Goal: Check status: Check status

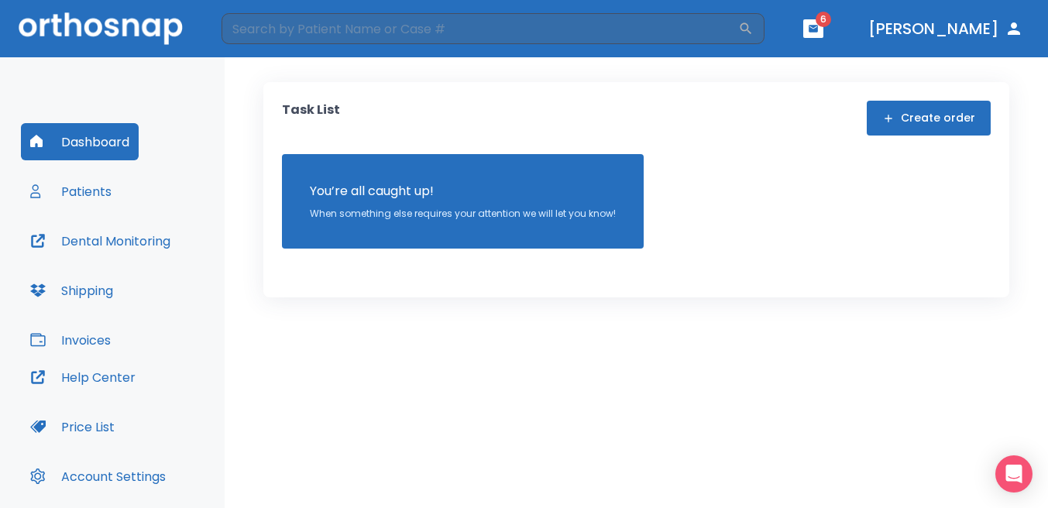
click at [809, 29] on icon "button" at bounding box center [813, 28] width 9 height 7
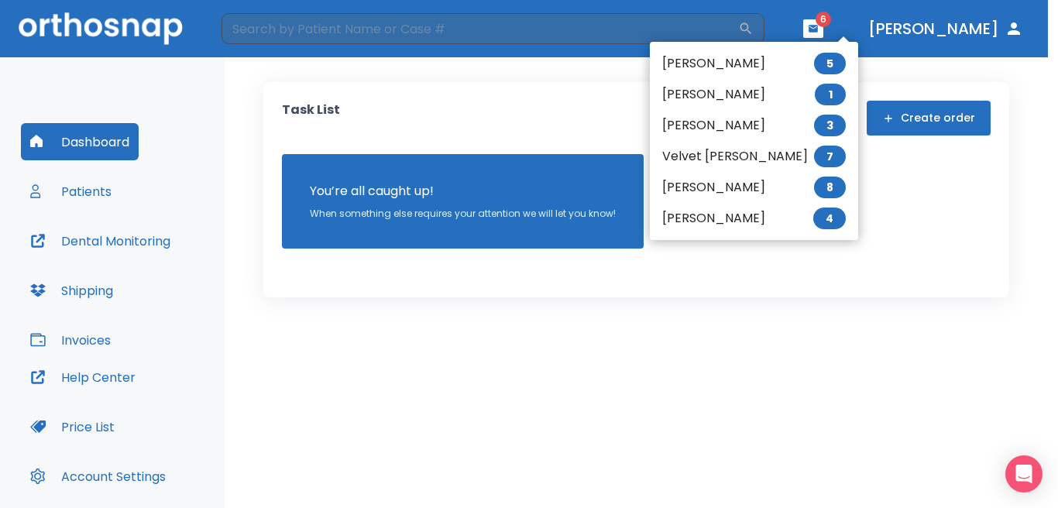
click at [720, 90] on li "[PERSON_NAME] 1" at bounding box center [754, 94] width 208 height 31
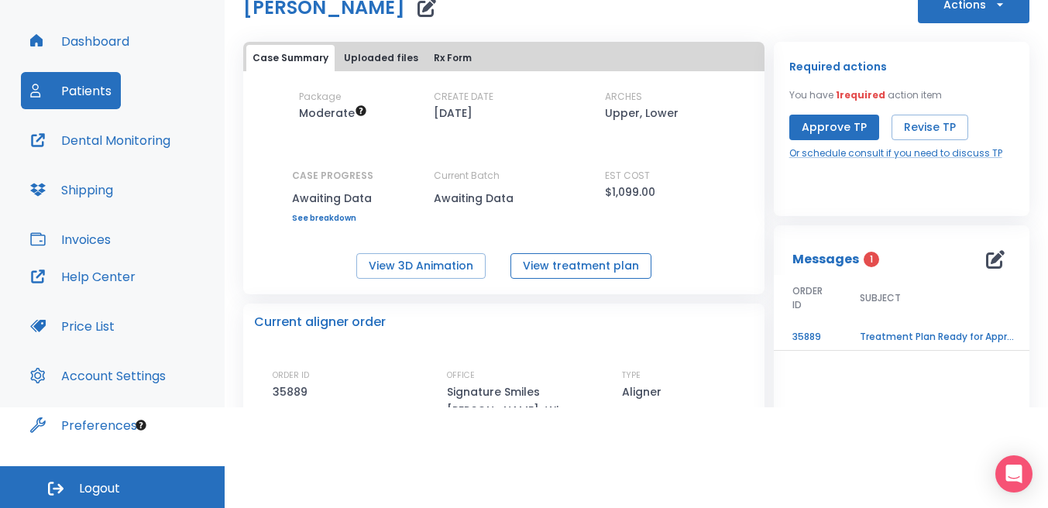
click at [632, 265] on button "View treatment plan" at bounding box center [580, 266] width 141 height 26
click at [919, 126] on button "Revise TP" at bounding box center [930, 128] width 77 height 26
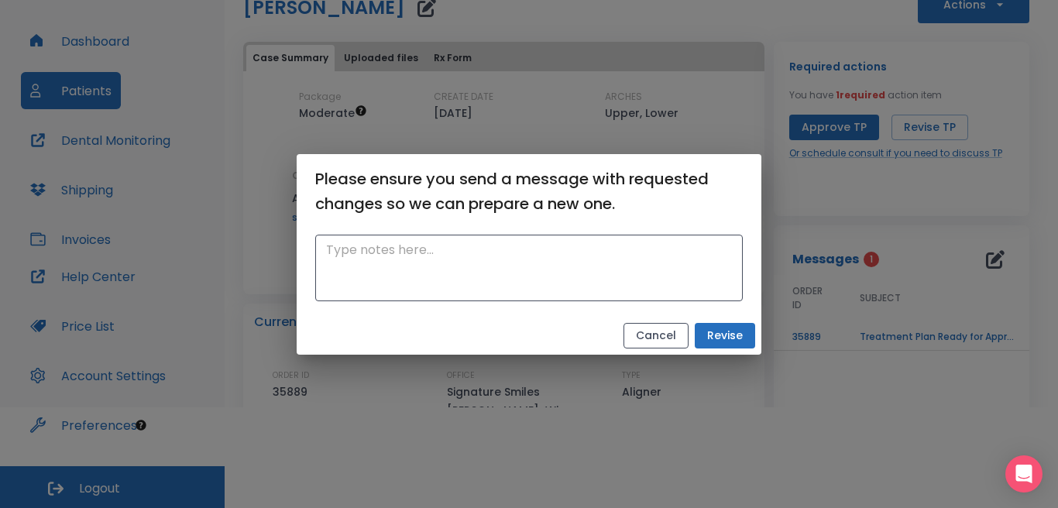
click at [663, 341] on button "Cancel" at bounding box center [656, 336] width 65 height 26
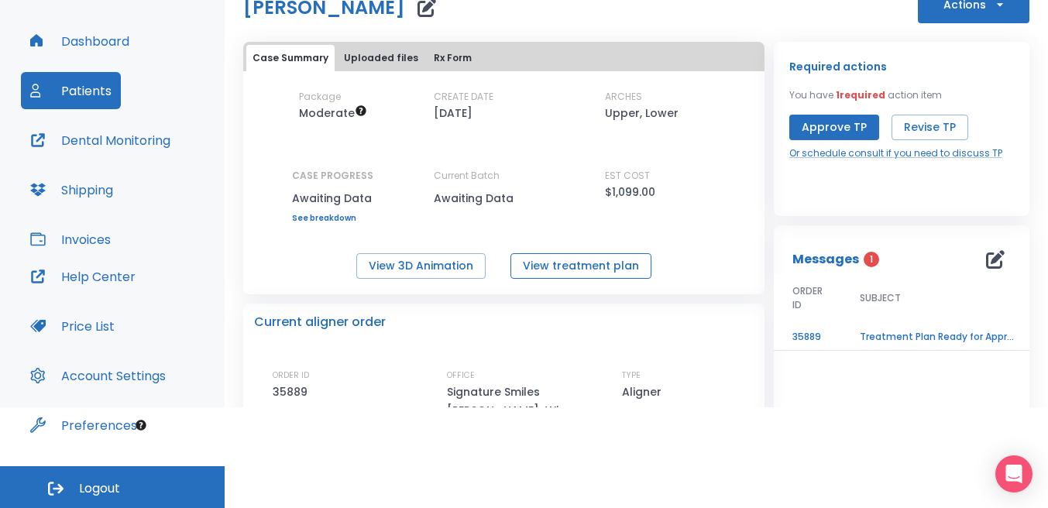
click at [614, 265] on button "View treatment plan" at bounding box center [580, 266] width 141 height 26
